Goal: Navigation & Orientation: Find specific page/section

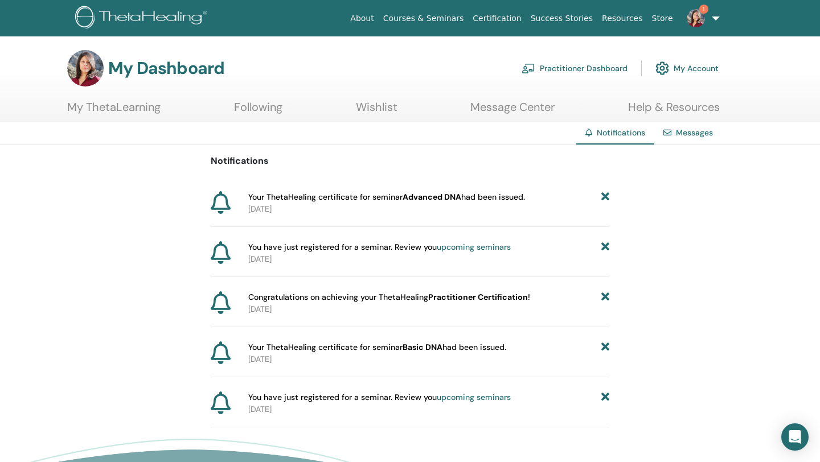
click at [432, 198] on b "Advanced DNA" at bounding box center [432, 197] width 59 height 10
click at [465, 204] on p "[DATE]" at bounding box center [428, 209] width 361 height 12
click at [465, 204] on p "2025-08-16" at bounding box center [428, 209] width 361 height 12
click at [515, 193] on span "Your ThetaHealing certificate for seminar Advanced DNA had been issued." at bounding box center [386, 197] width 277 height 12
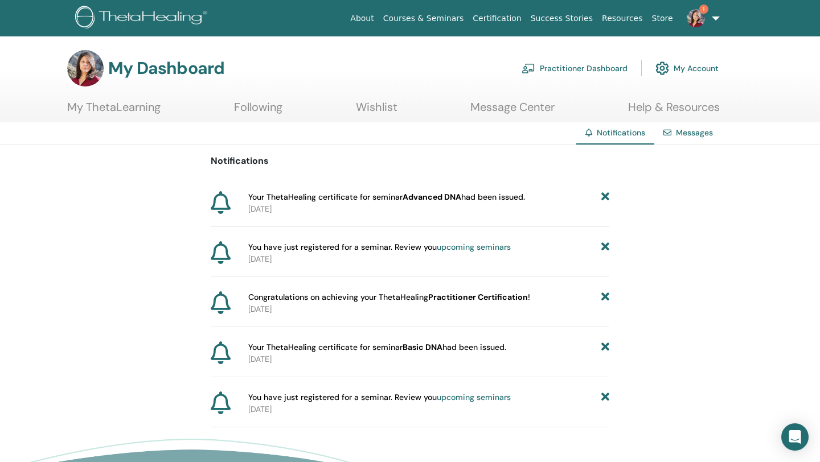
click at [703, 15] on img at bounding box center [696, 18] width 18 height 18
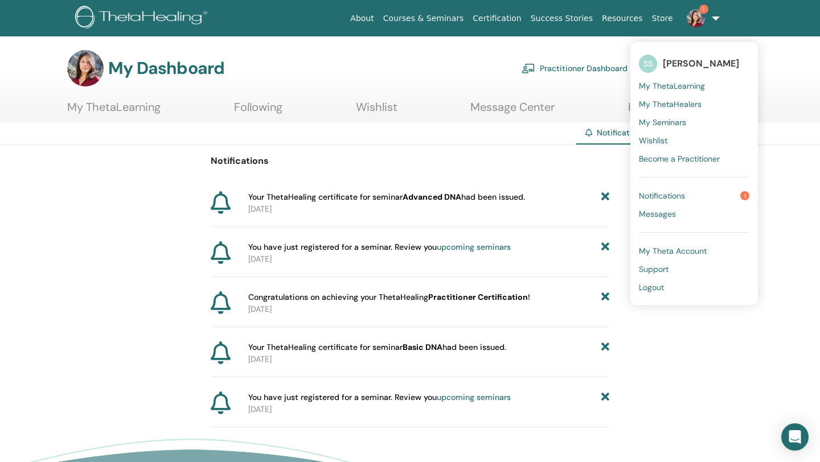
click at [693, 62] on span "[PERSON_NAME]" at bounding box center [701, 64] width 76 height 12
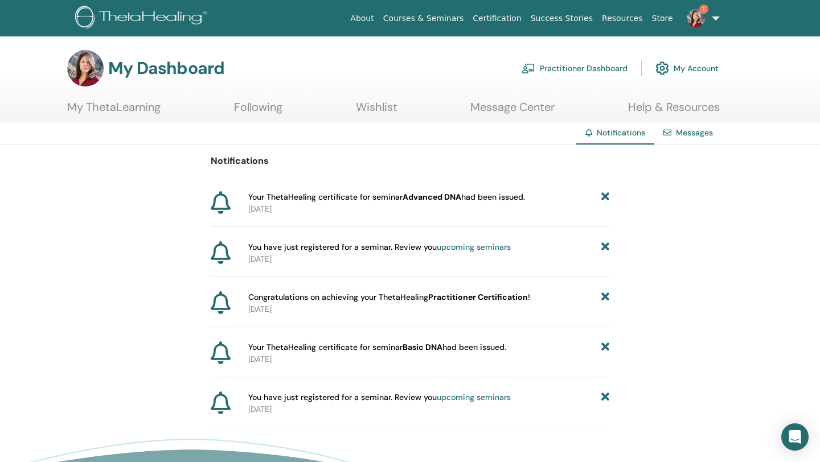
click at [88, 59] on img at bounding box center [85, 68] width 36 height 36
click at [698, 65] on link "My Account" at bounding box center [687, 68] width 63 height 25
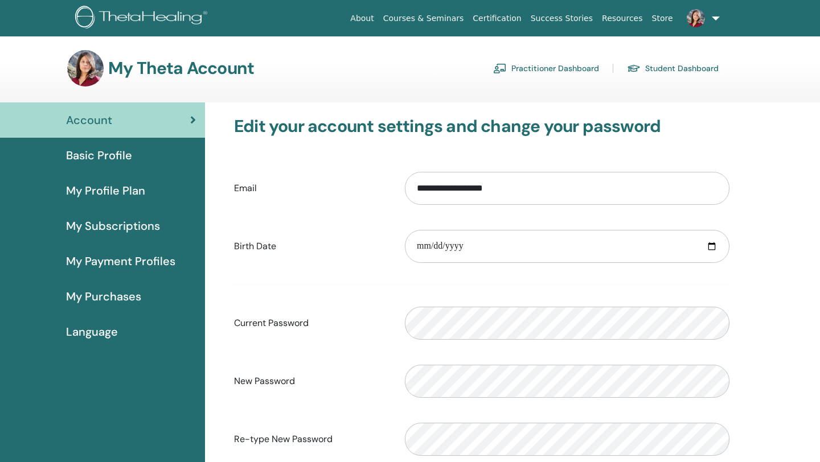
click at [595, 63] on link "Practitioner Dashboard" at bounding box center [546, 68] width 106 height 18
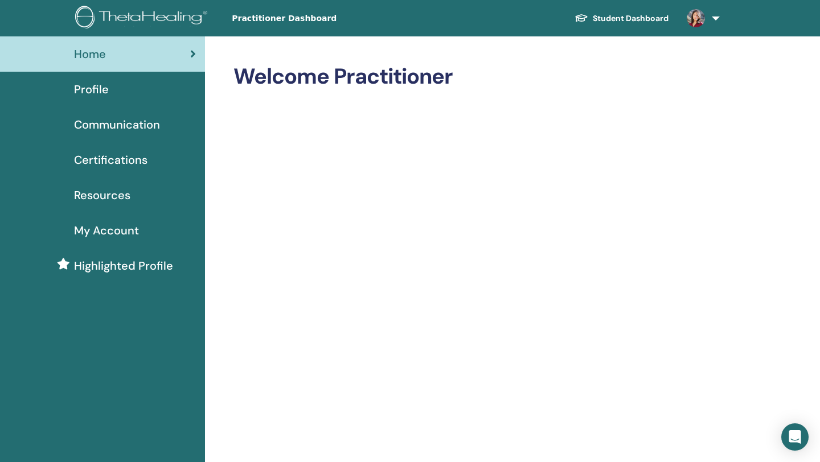
click at [124, 158] on span "Certifications" at bounding box center [110, 159] width 73 height 17
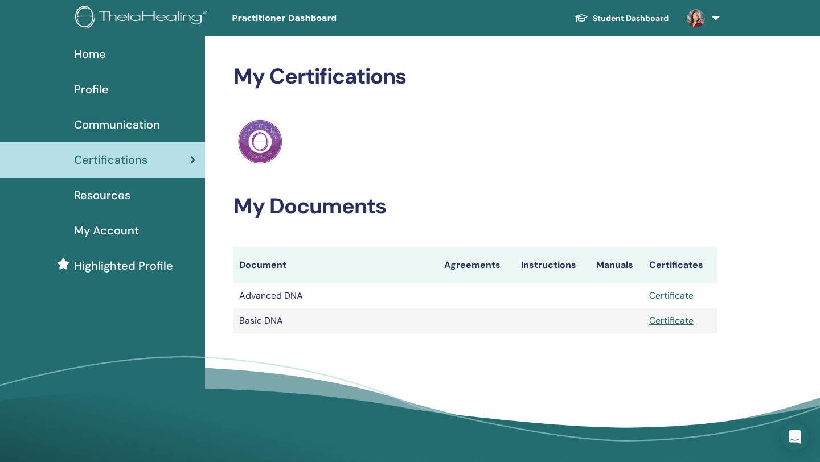
click at [675, 298] on link "Certificate" at bounding box center [671, 296] width 44 height 12
click at [267, 135] on img at bounding box center [260, 142] width 44 height 44
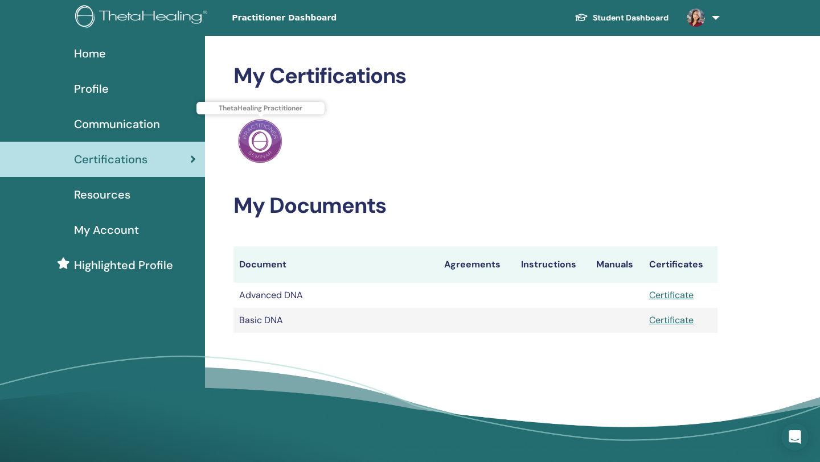
scroll to position [2, 0]
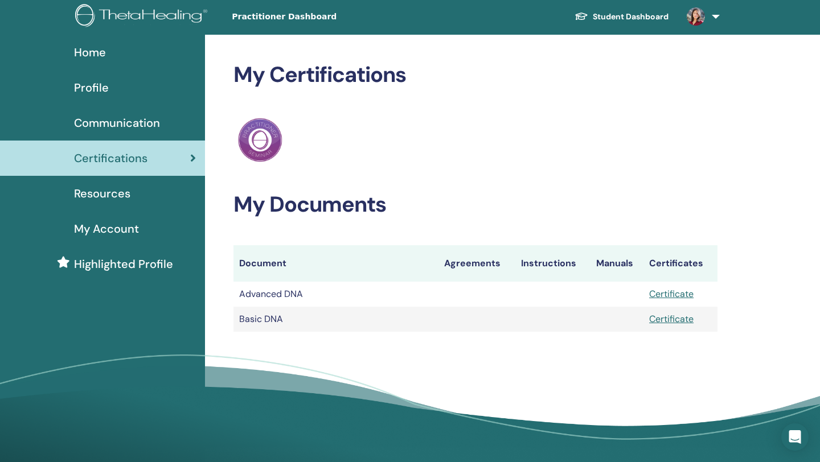
click at [478, 265] on th "Agreements" at bounding box center [477, 263] width 77 height 36
click at [548, 264] on th "Instructions" at bounding box center [552, 263] width 75 height 36
click at [608, 266] on th "Manuals" at bounding box center [617, 263] width 53 height 36
click at [144, 266] on span "Highlighted Profile" at bounding box center [123, 264] width 99 height 17
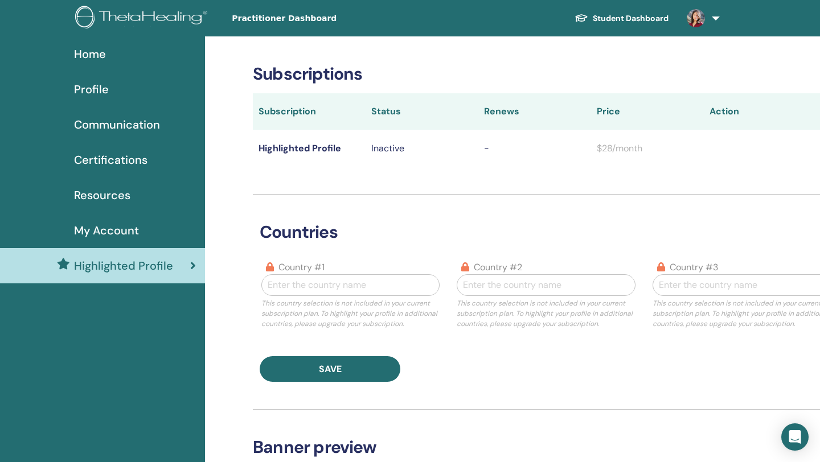
click at [116, 195] on span "Resources" at bounding box center [102, 195] width 56 height 17
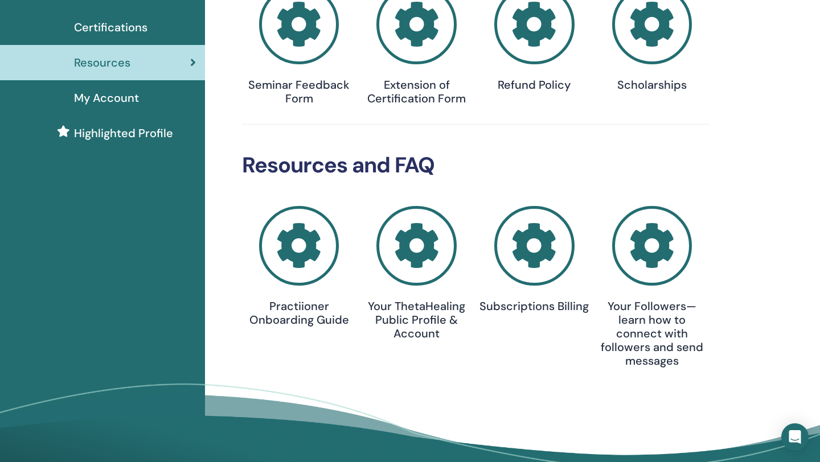
scroll to position [141, 0]
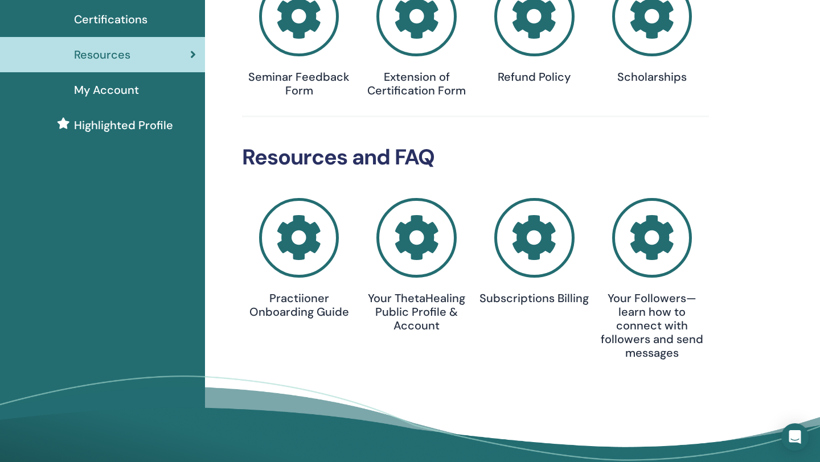
click at [317, 231] on icon at bounding box center [299, 238] width 80 height 80
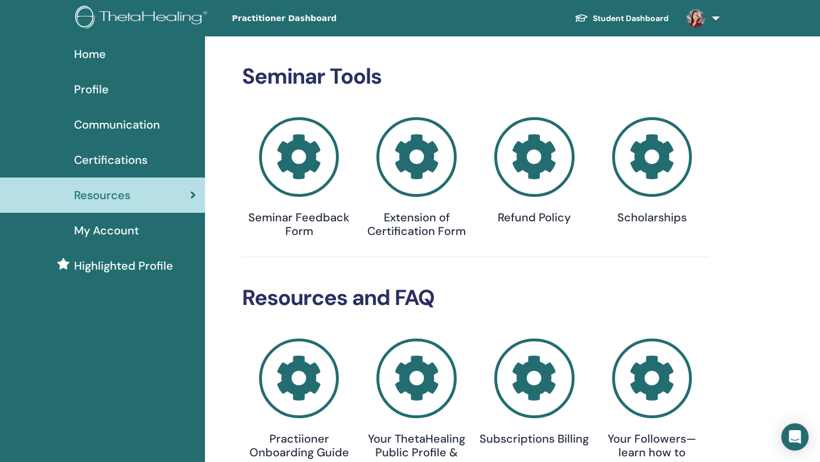
click at [655, 181] on icon at bounding box center [652, 157] width 80 height 80
click at [420, 172] on icon at bounding box center [416, 157] width 80 height 80
click at [267, 149] on icon at bounding box center [299, 157] width 80 height 80
click at [149, 157] on div "Certifications" at bounding box center [102, 159] width 187 height 17
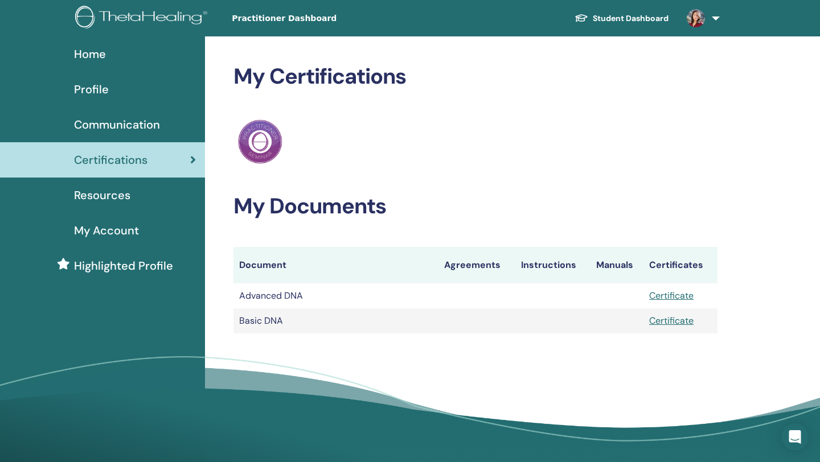
click at [149, 122] on span "Communication" at bounding box center [117, 124] width 86 height 17
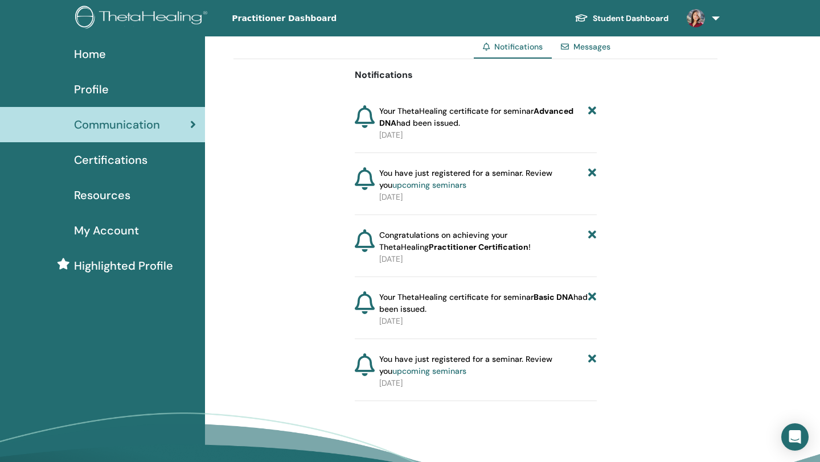
click at [126, 94] on div "Profile" at bounding box center [102, 89] width 187 height 17
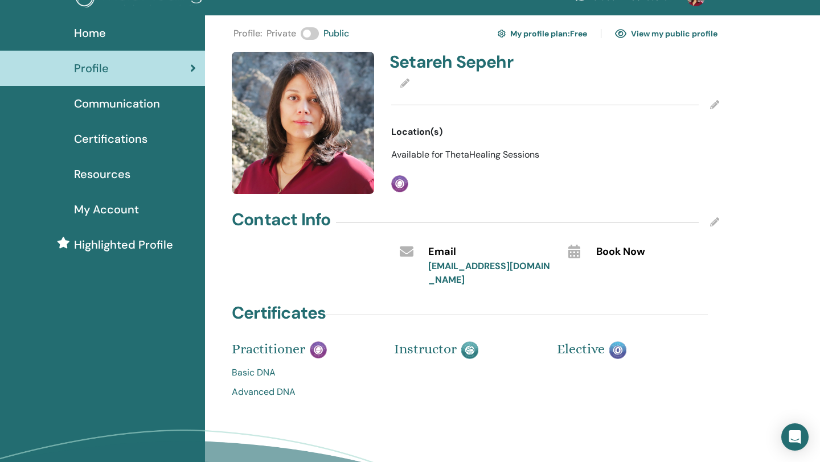
scroll to position [21, 0]
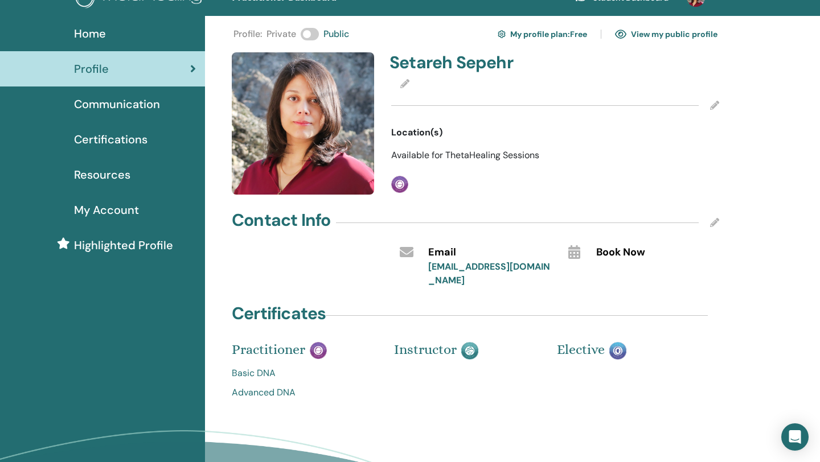
click at [432, 342] on span "Instructor" at bounding box center [425, 350] width 63 height 16
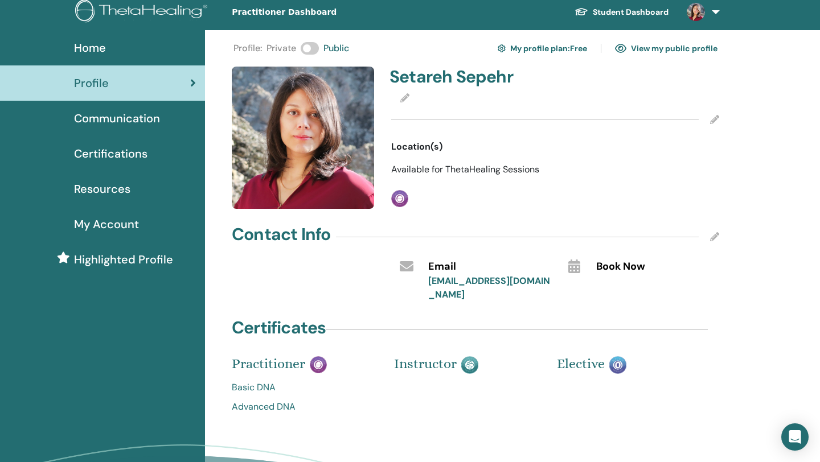
scroll to position [0, 0]
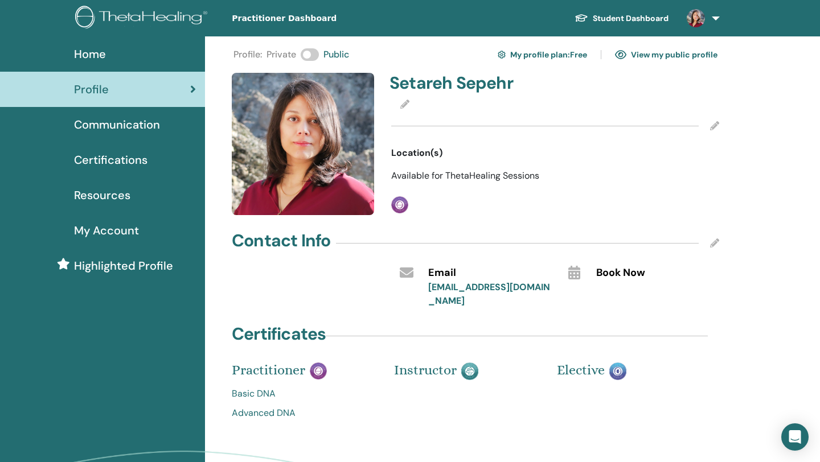
click at [600, 25] on link "Student Dashboard" at bounding box center [622, 18] width 112 height 21
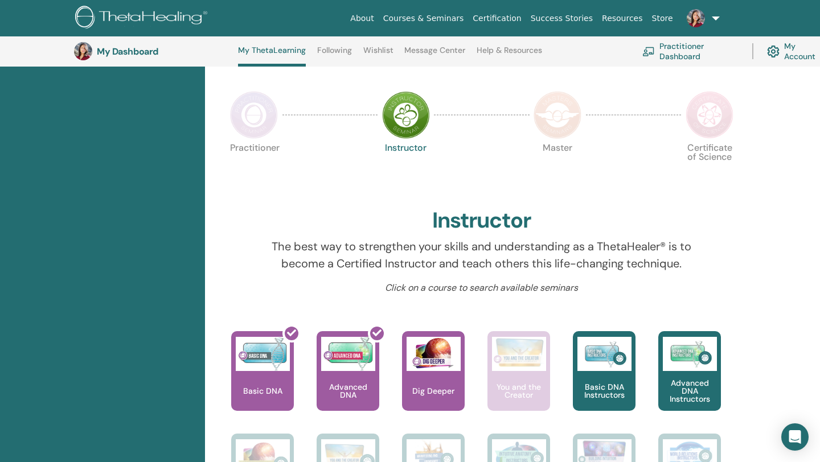
scroll to position [231, 0]
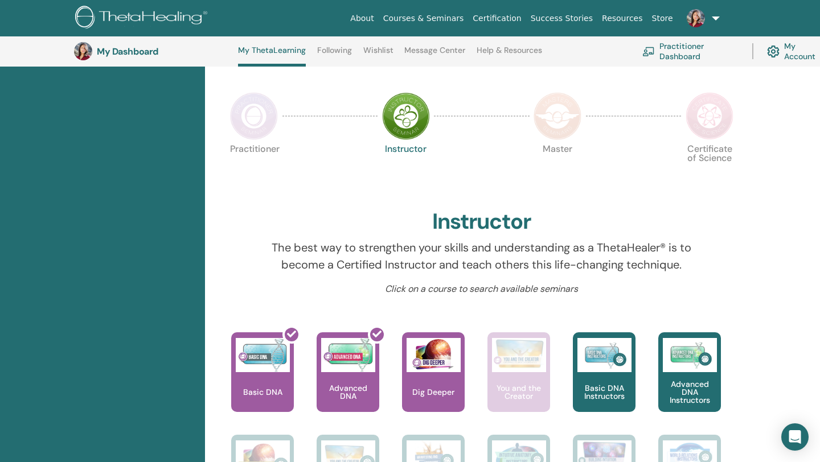
click at [563, 92] on img at bounding box center [558, 116] width 48 height 48
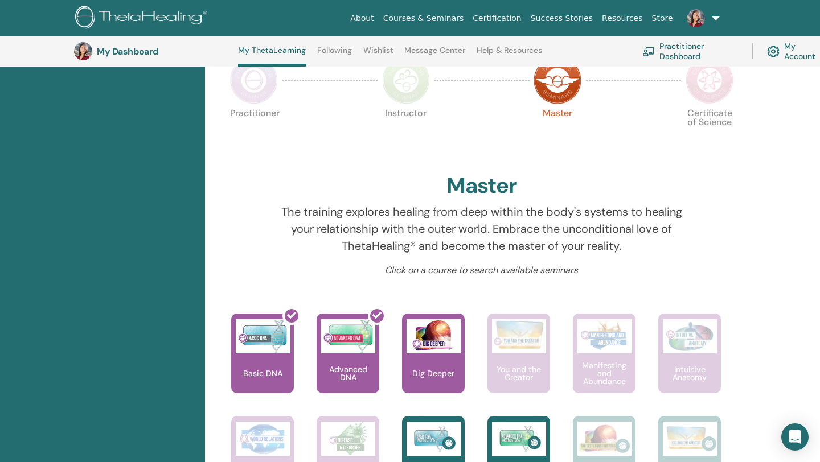
scroll to position [257, 0]
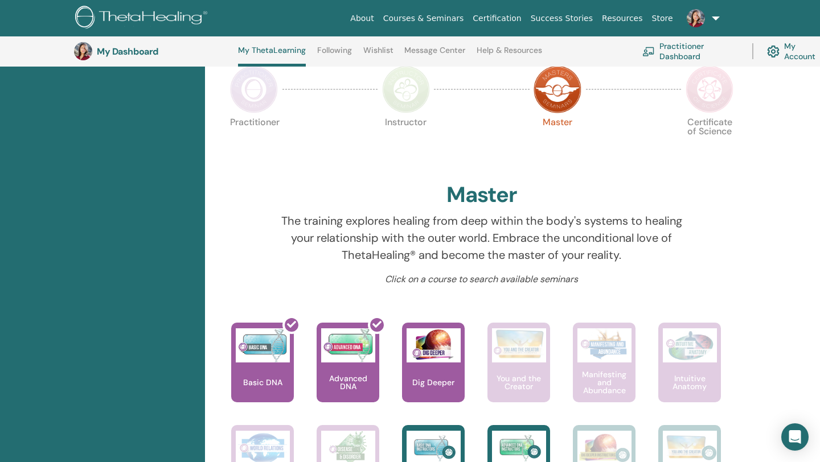
click at [703, 91] on img at bounding box center [710, 89] width 48 height 48
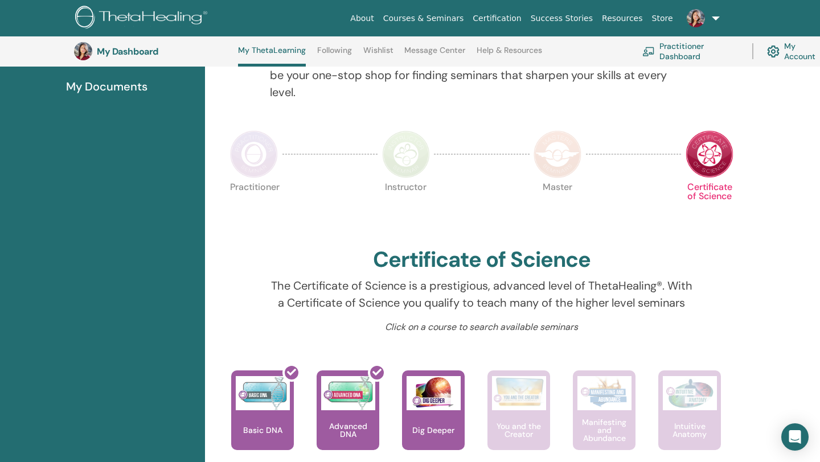
scroll to position [189, 0]
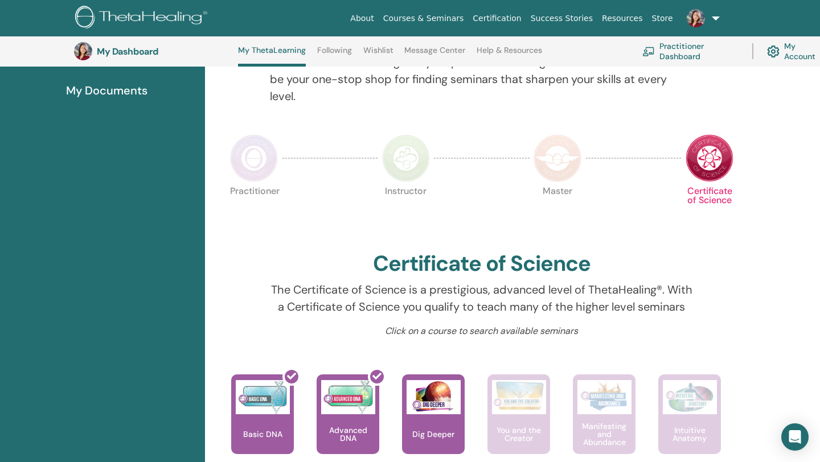
click at [265, 148] on img at bounding box center [254, 158] width 48 height 48
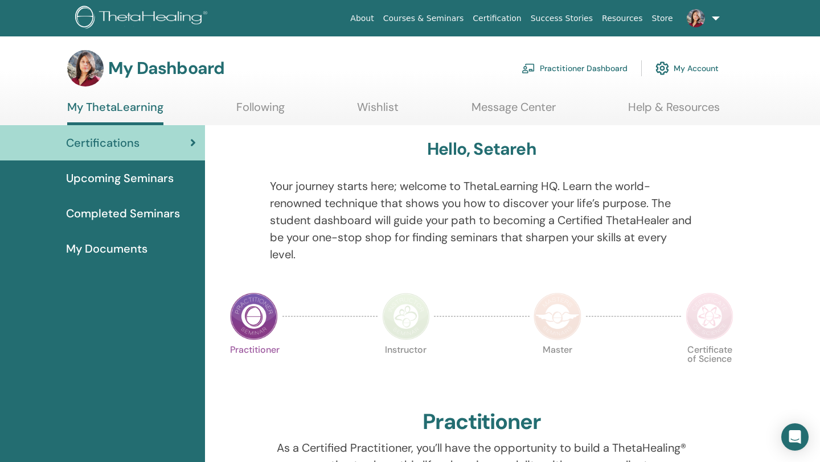
click at [640, 106] on link "Help & Resources" at bounding box center [674, 111] width 92 height 22
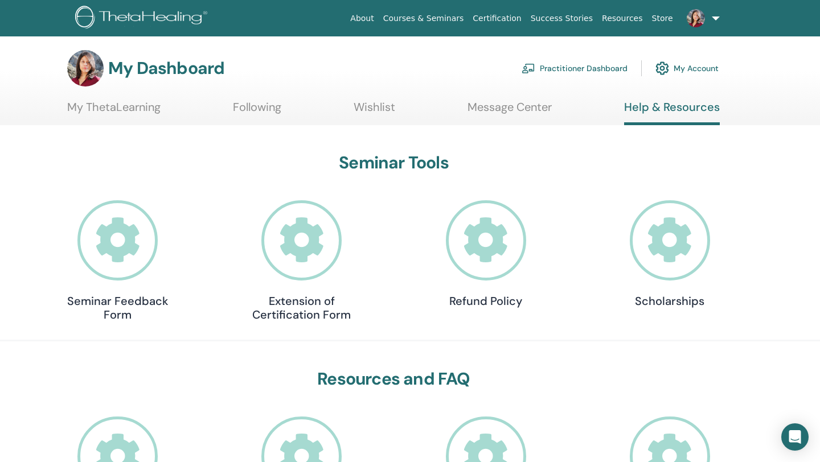
click at [382, 108] on link "Wishlist" at bounding box center [375, 111] width 42 height 22
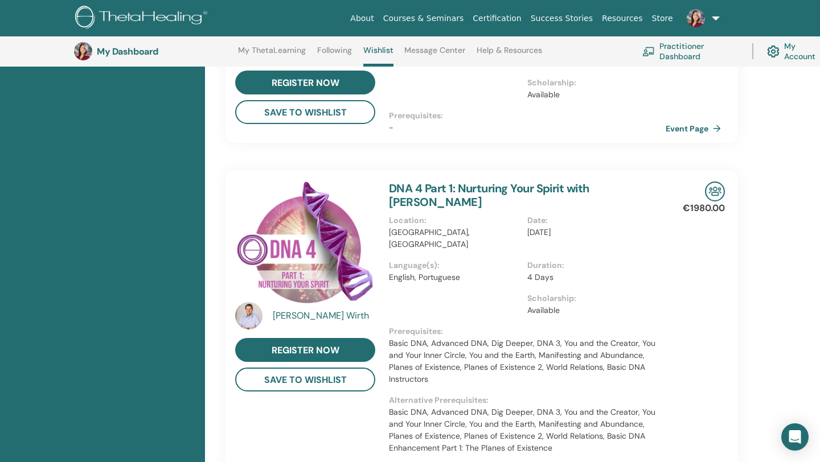
scroll to position [657, 0]
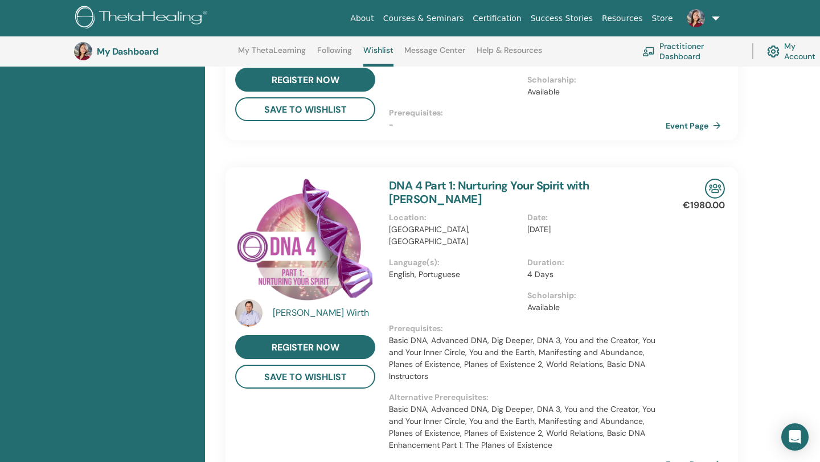
click at [266, 314] on div at bounding box center [252, 313] width 35 height 27
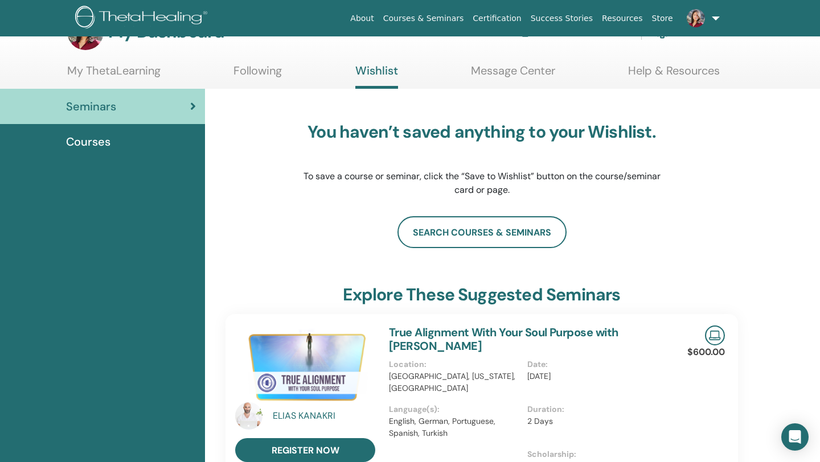
scroll to position [0, 0]
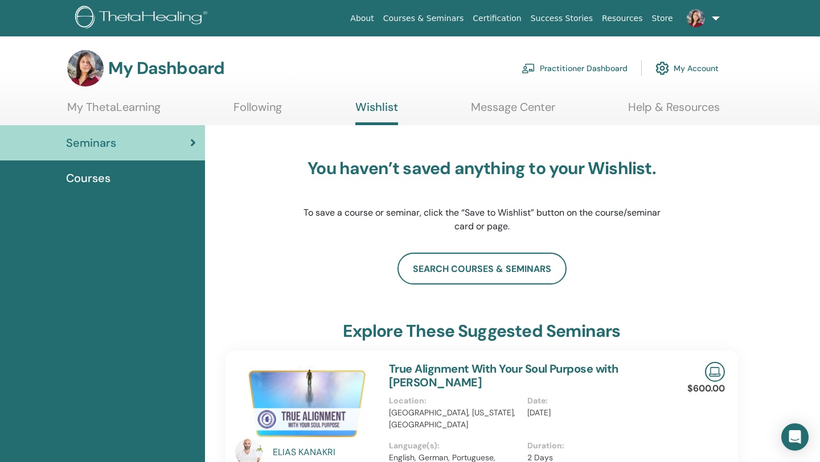
click at [582, 21] on link "Success Stories" at bounding box center [561, 18] width 71 height 21
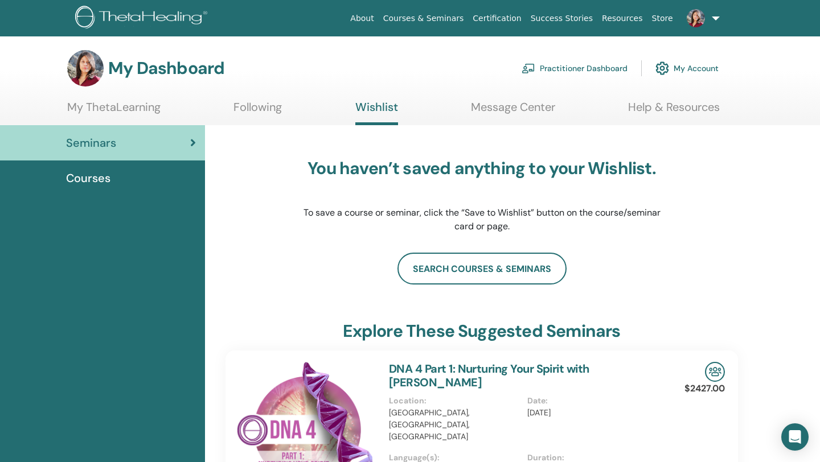
click at [121, 174] on div "Courses" at bounding box center [102, 178] width 187 height 17
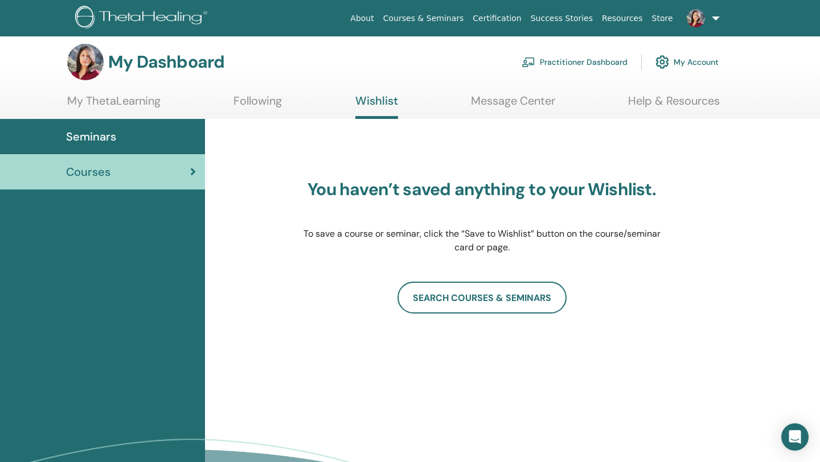
scroll to position [8, 0]
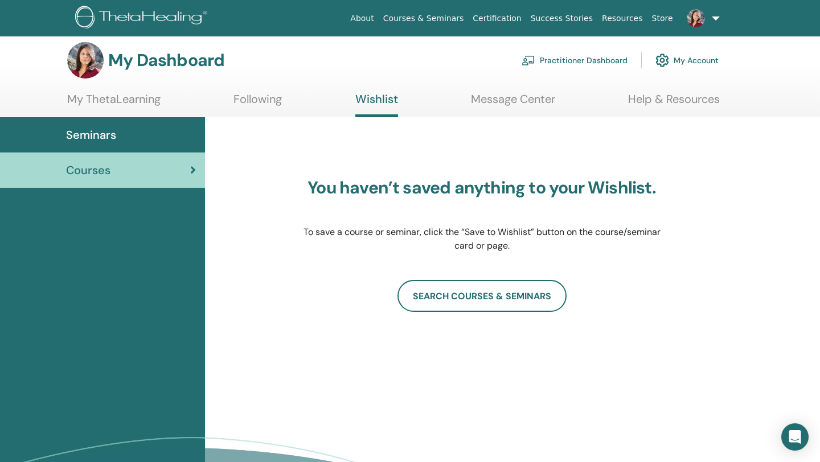
click at [137, 137] on div "Seminars" at bounding box center [102, 134] width 187 height 17
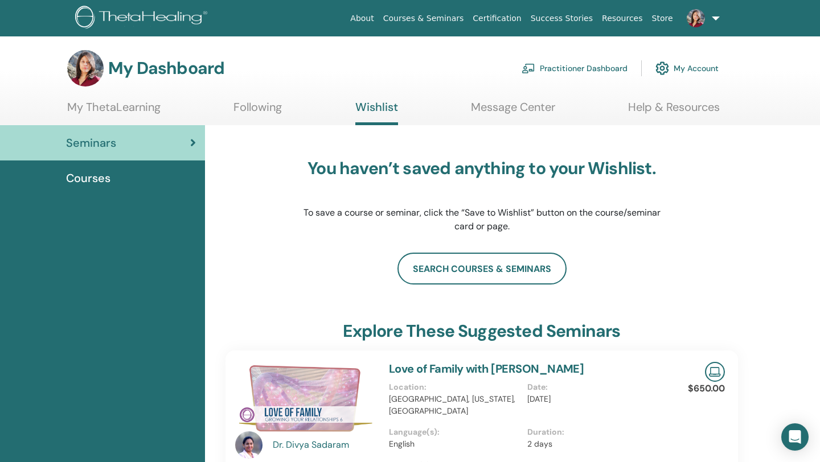
click at [410, 18] on link "Courses & Seminars" at bounding box center [424, 18] width 90 height 21
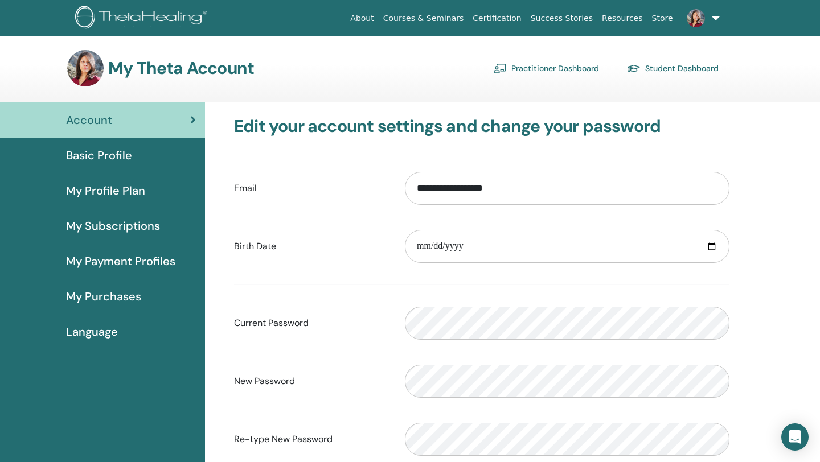
click at [126, 297] on span "My Purchases" at bounding box center [103, 296] width 75 height 17
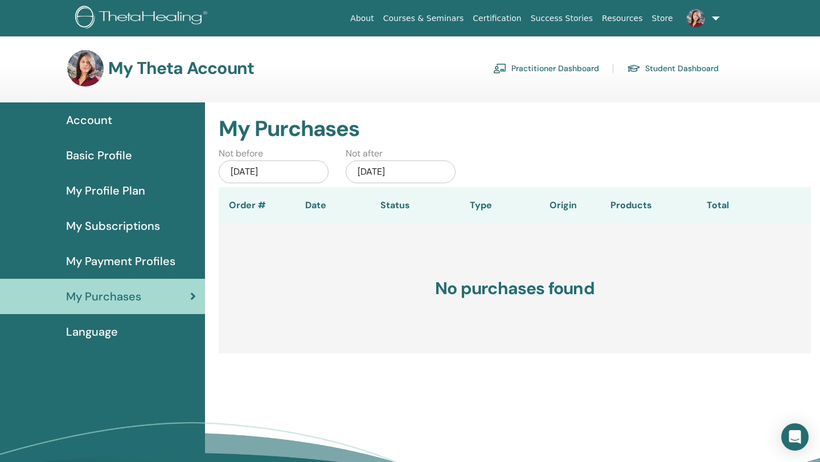
click at [146, 266] on span "My Payment Profiles" at bounding box center [120, 261] width 109 height 17
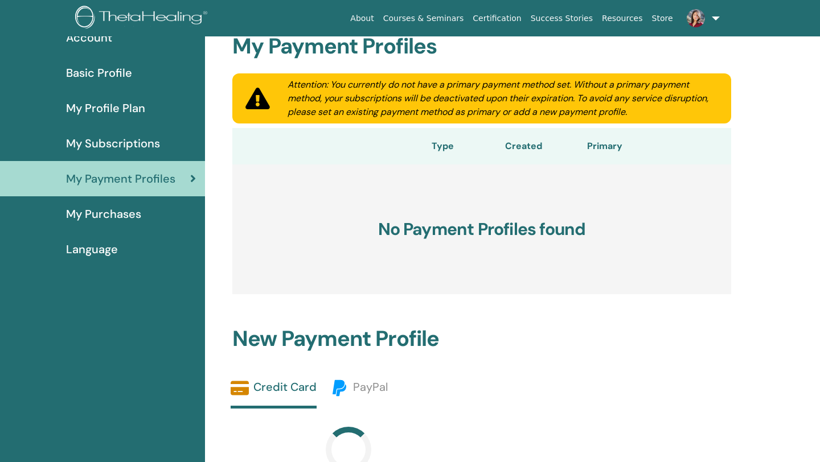
scroll to position [24, 0]
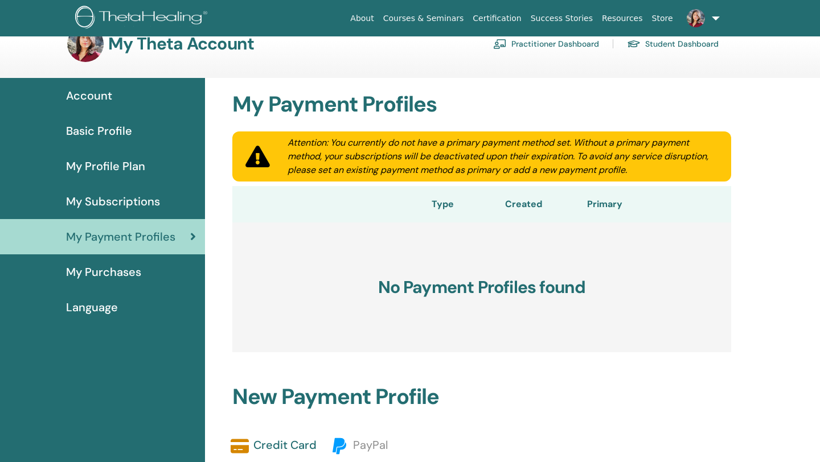
click at [141, 206] on span "My Subscriptions" at bounding box center [113, 201] width 94 height 17
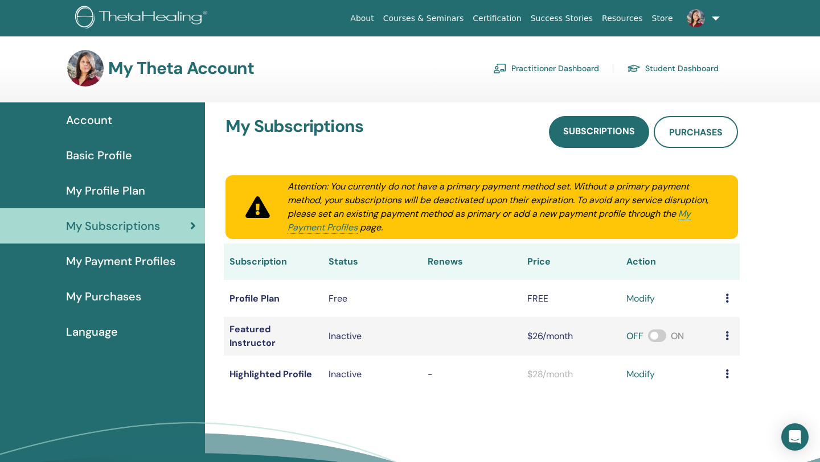
click at [108, 191] on span "My Profile Plan" at bounding box center [105, 190] width 79 height 17
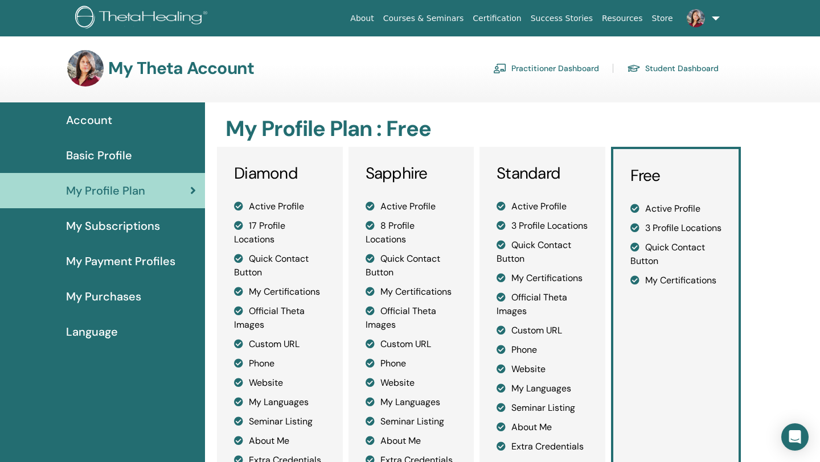
click at [132, 156] on div "Basic Profile" at bounding box center [102, 155] width 187 height 17
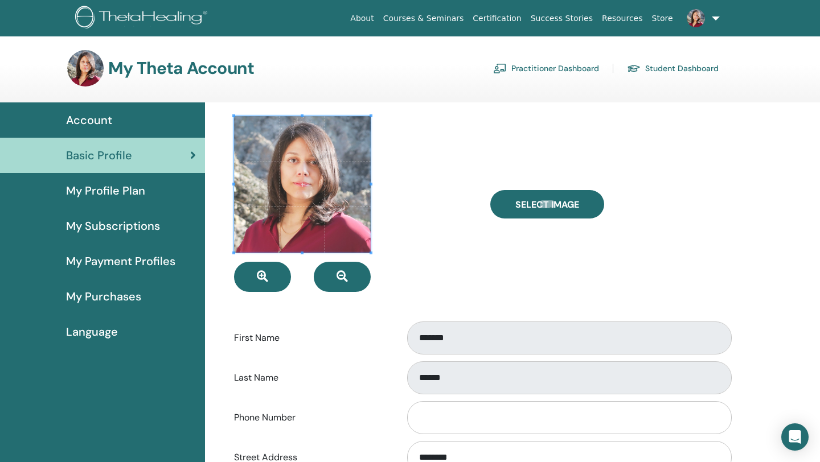
click at [708, 68] on link "Student Dashboard" at bounding box center [673, 68] width 92 height 18
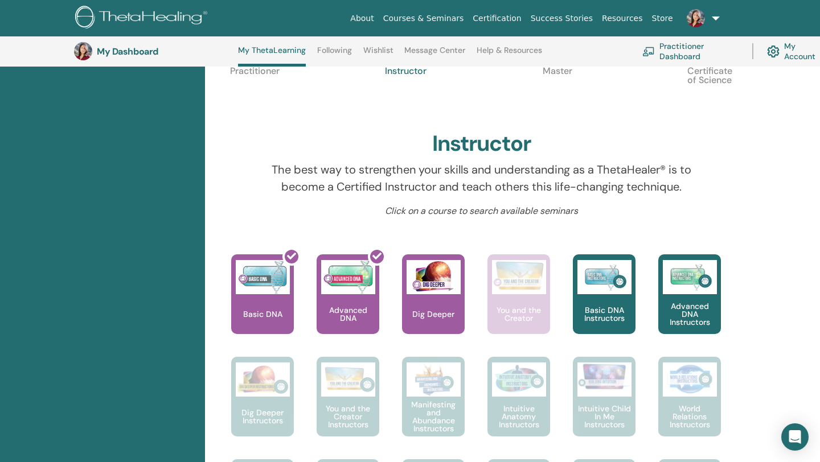
scroll to position [218, 0]
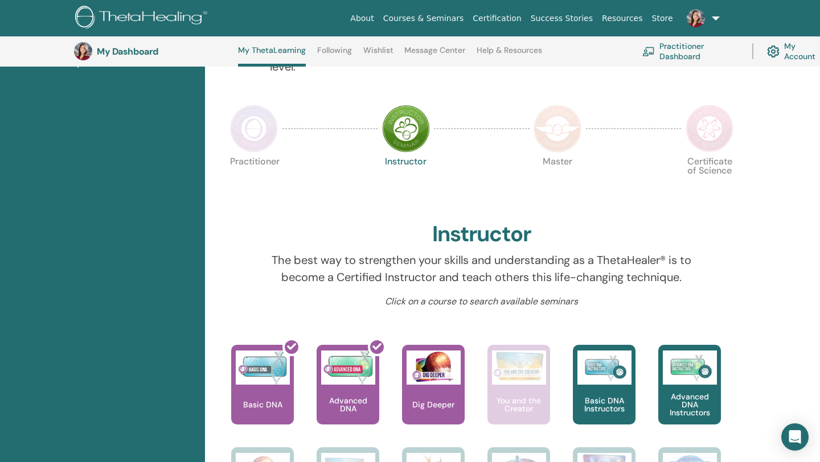
click at [554, 121] on img at bounding box center [558, 129] width 48 height 48
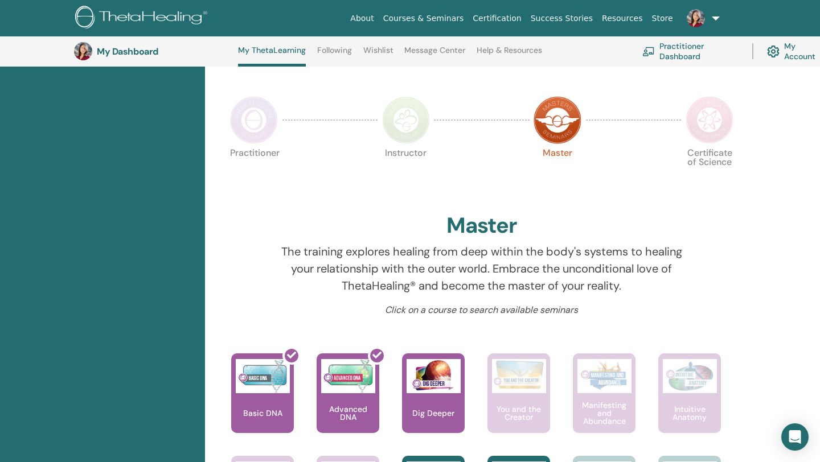
scroll to position [226, 0]
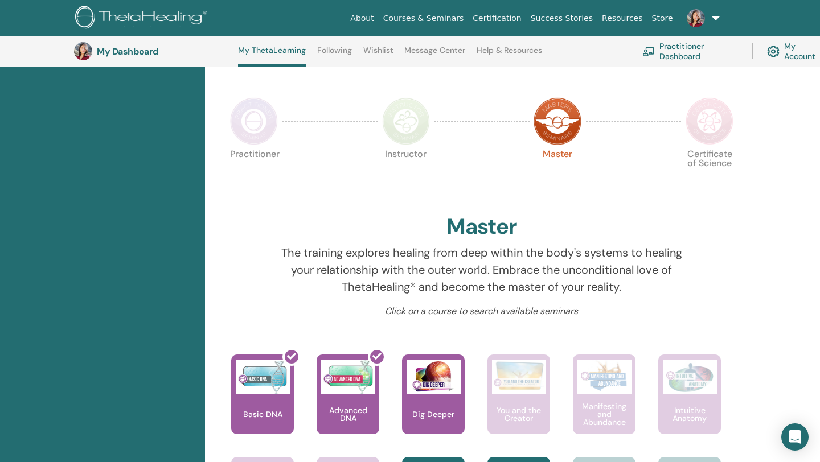
click at [697, 121] on img at bounding box center [710, 121] width 48 height 48
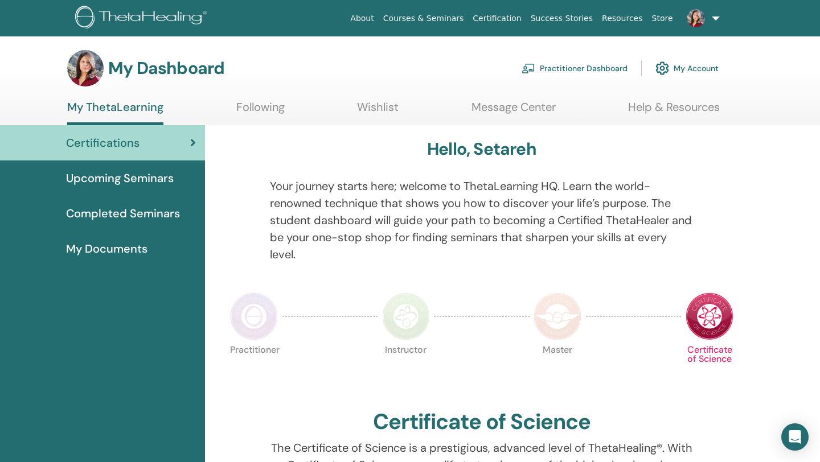
click at [587, 73] on link "Practitioner Dashboard" at bounding box center [575, 68] width 106 height 25
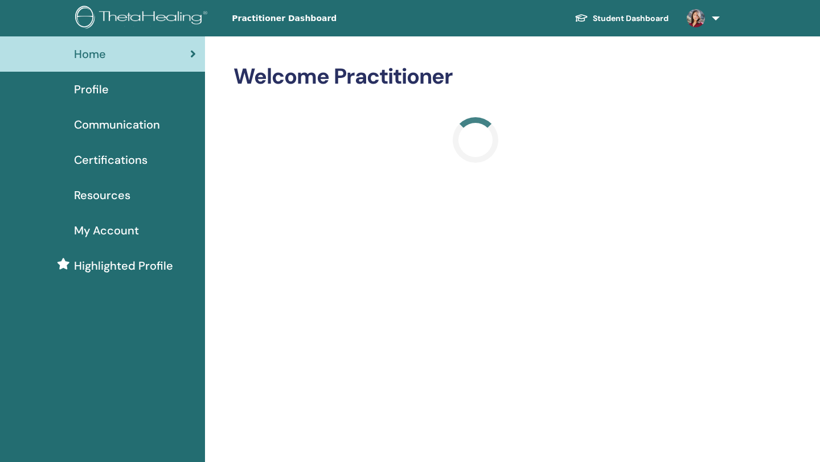
click at [316, 132] on div at bounding box center [476, 140] width 484 height 46
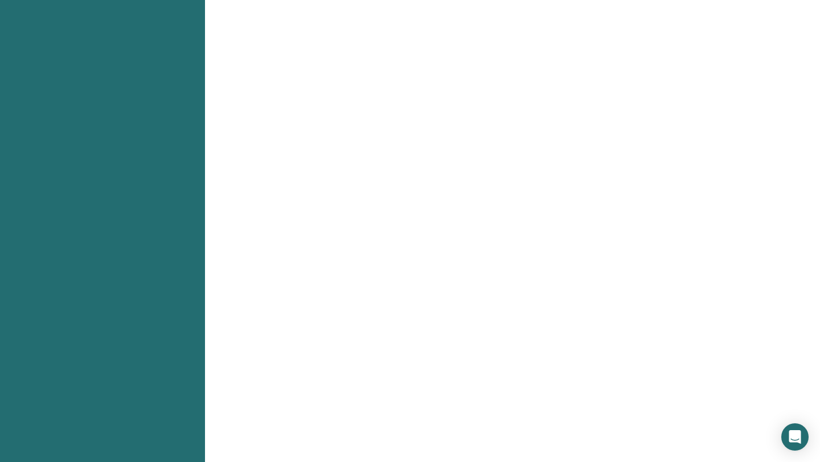
scroll to position [449, 0]
